Goal: Task Accomplishment & Management: Use online tool/utility

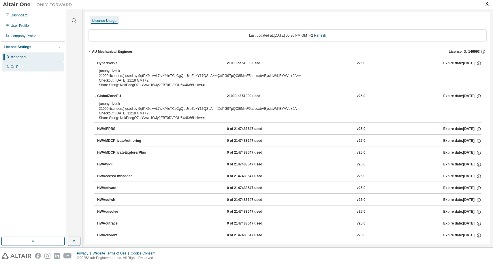
click at [33, 68] on div "On Prem" at bounding box center [32, 66] width 61 height 9
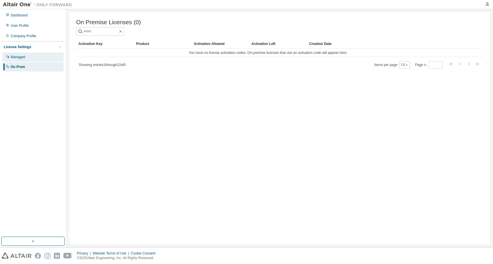
click at [32, 61] on div "Managed" at bounding box center [32, 56] width 61 height 9
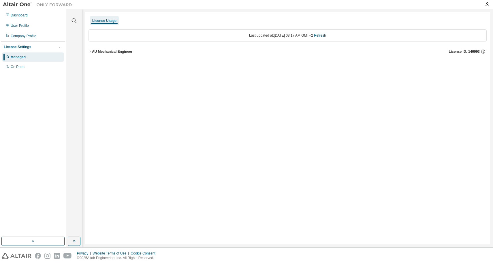
click at [89, 50] on icon "button" at bounding box center [89, 51] width 3 height 3
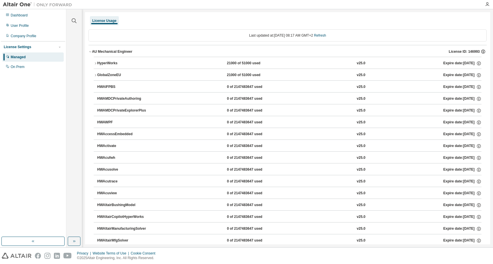
click at [480, 52] on icon "button" at bounding box center [482, 51] width 5 height 5
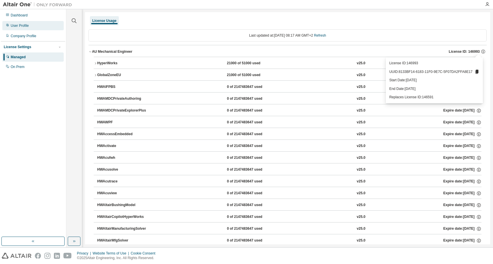
click at [13, 26] on div "User Profile" at bounding box center [20, 25] width 18 height 5
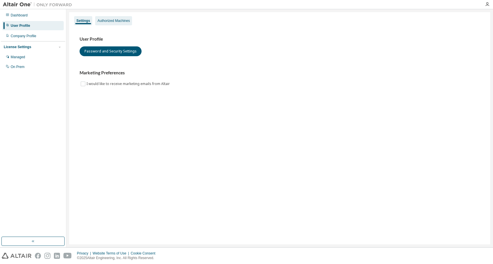
click at [118, 20] on div "Authorized Machines" at bounding box center [113, 20] width 32 height 5
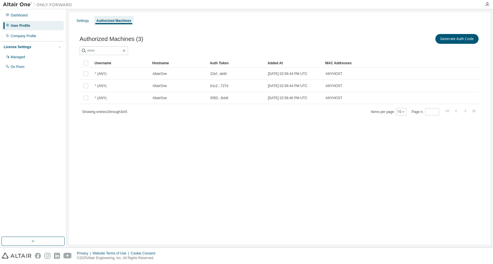
click at [224, 63] on div "Auth Token" at bounding box center [236, 62] width 53 height 9
click at [457, 41] on button "Generate Auth Code" at bounding box center [456, 39] width 43 height 10
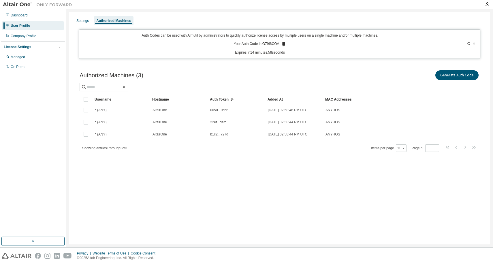
click at [269, 43] on p "Your Auth Code is: G79I6COA" at bounding box center [260, 43] width 52 height 5
click at [184, 39] on div "Auth Codes can be used with Almutil by administrators to quickly authorize lice…" at bounding box center [260, 44] width 354 height 22
click at [474, 43] on icon at bounding box center [473, 43] width 3 height 3
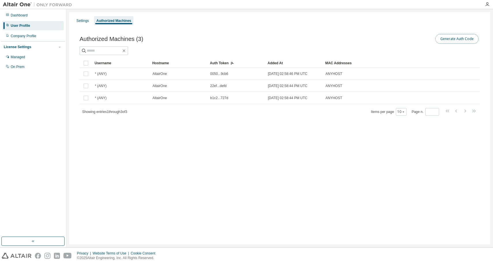
click at [467, 41] on button "Generate Auth Code" at bounding box center [456, 39] width 43 height 10
